Goal: Task Accomplishment & Management: Use online tool/utility

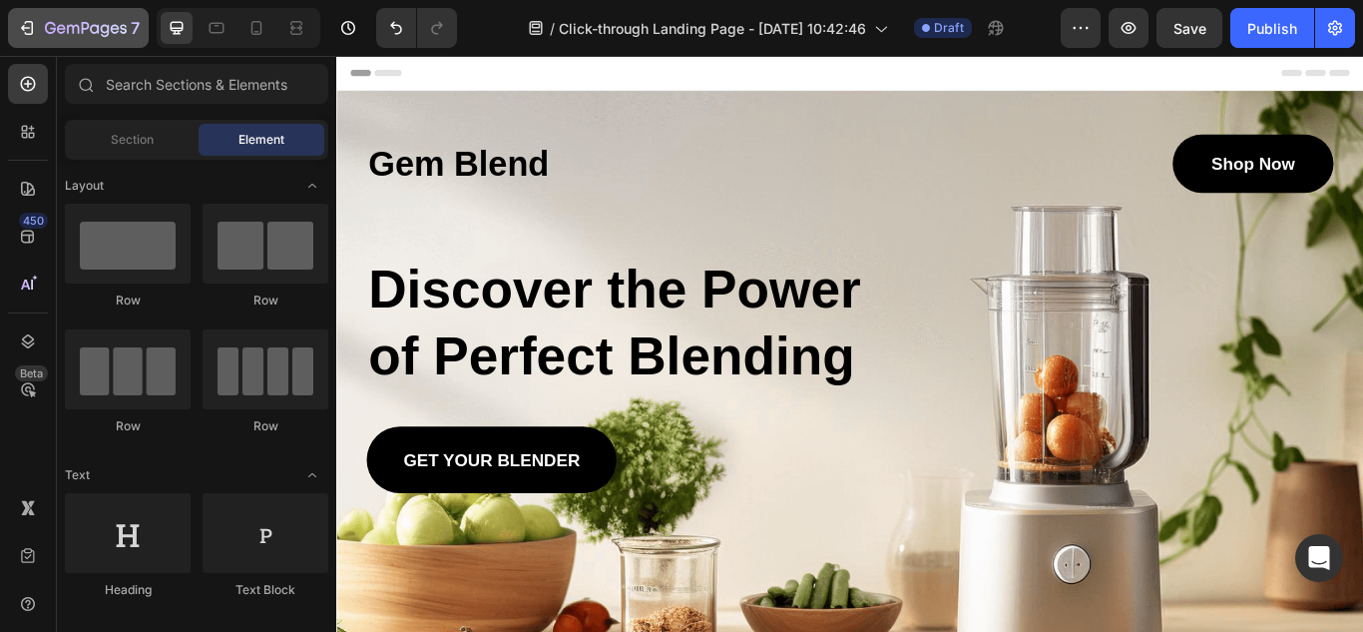
click at [22, 20] on icon "button" at bounding box center [27, 28] width 20 height 20
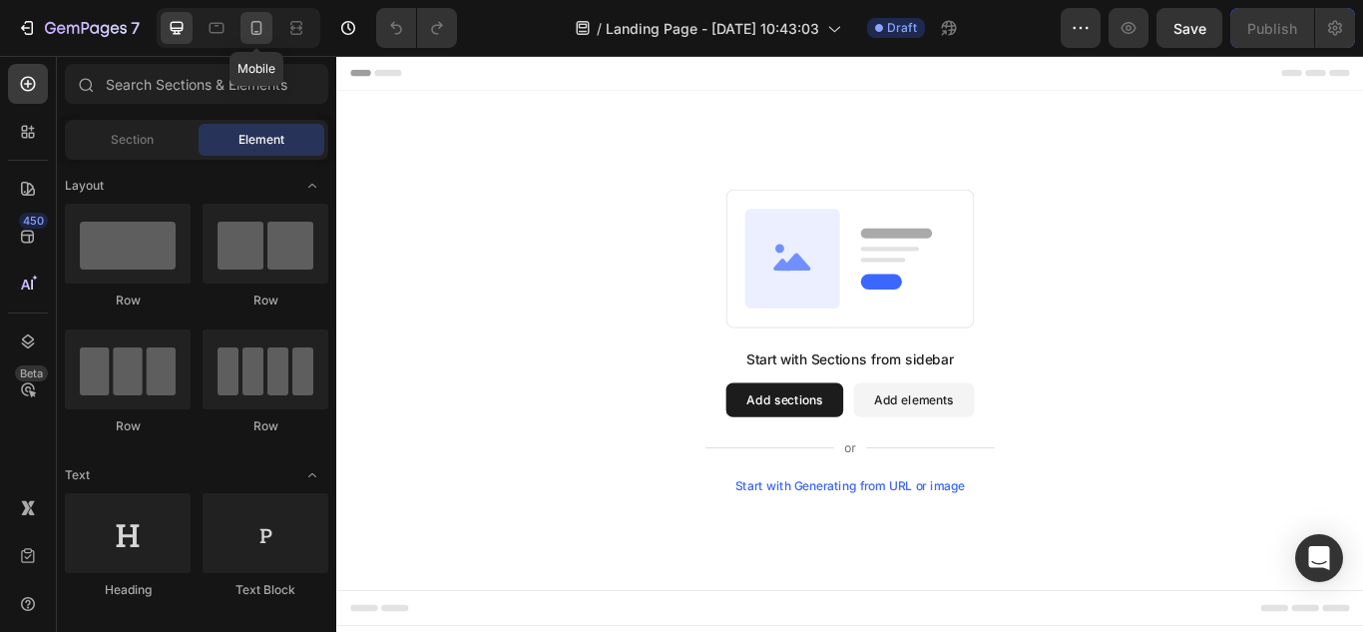
click at [256, 32] on icon at bounding box center [257, 28] width 11 height 14
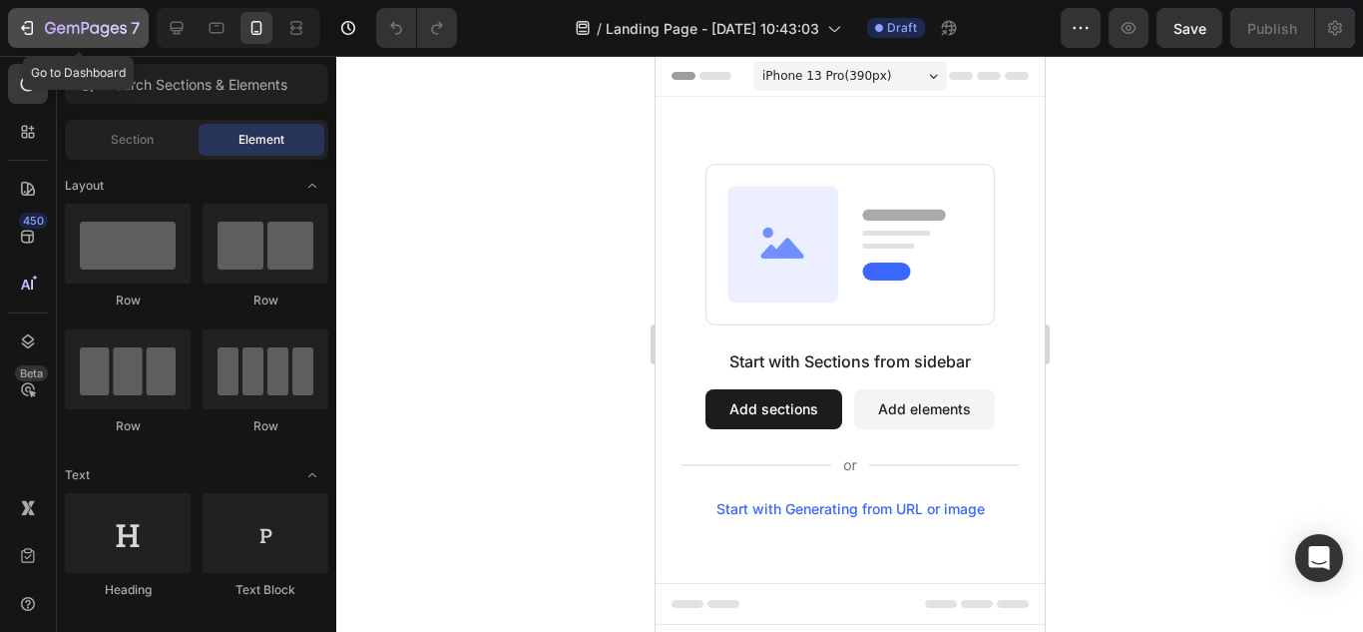
click at [94, 17] on div "7" at bounding box center [92, 28] width 95 height 24
